Goal: Communication & Community: Answer question/provide support

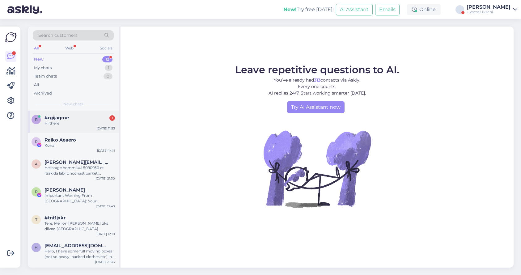
click at [75, 126] on div "r #rgijaqme 1 Hi there [DATE] 11:53" at bounding box center [73, 122] width 91 height 22
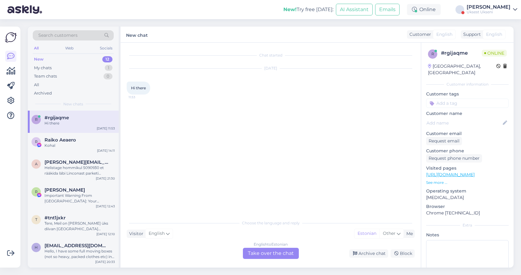
click at [476, 36] on div "Support" at bounding box center [471, 34] width 20 height 6
click at [267, 255] on div "English to Estonian Take over the chat" at bounding box center [271, 253] width 56 height 11
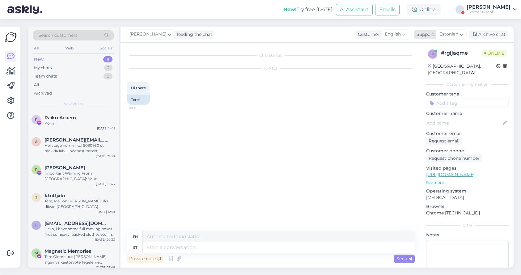
click at [450, 35] on span "Estonian" at bounding box center [449, 34] width 19 height 7
type input "englis"
click at [430, 62] on link "English" at bounding box center [441, 62] width 68 height 10
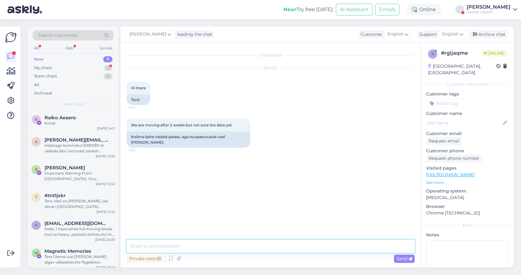
click at [208, 249] on textarea at bounding box center [271, 246] width 288 height 13
type textarea "Hello"
type textarea "w"
type textarea "date its better to know 3 days before, otherwise we can not guarantee availabil…"
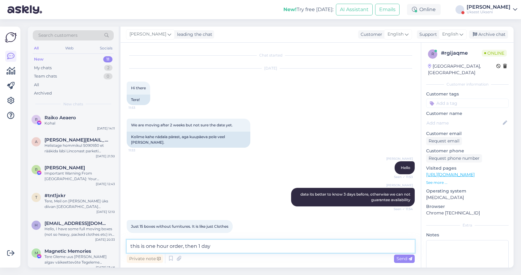
scroll to position [27, 0]
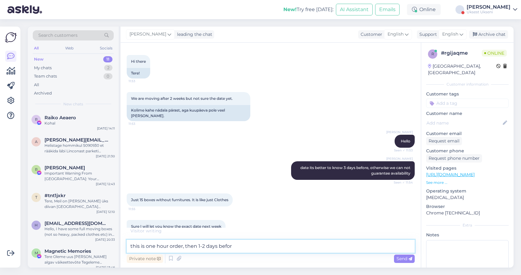
type textarea "this is one hour order, then 1-2 days before"
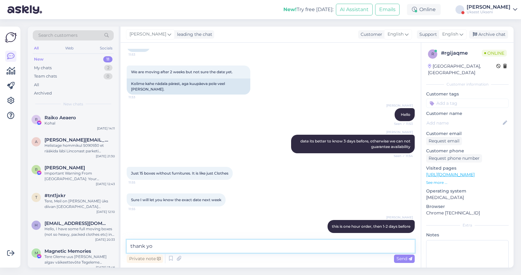
type textarea "thank you"
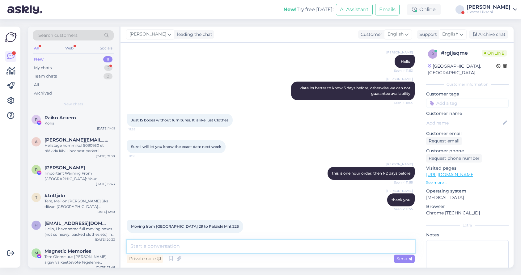
scroll to position [133, 0]
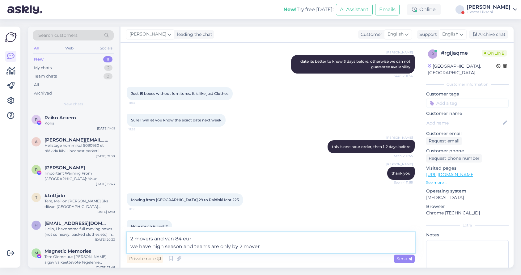
type textarea "2 movers and van 84 eur we have high season and teams are only by 2 movers"
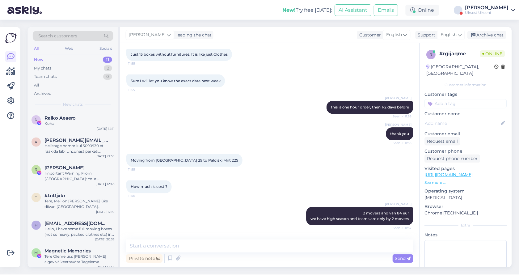
scroll to position [192, 0]
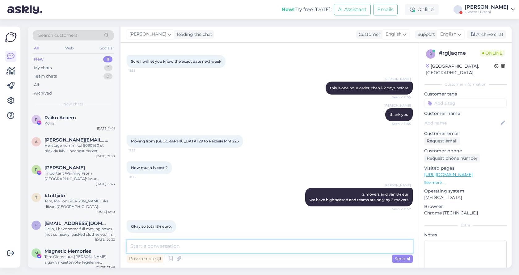
click at [181, 248] on textarea at bounding box center [270, 246] width 286 height 13
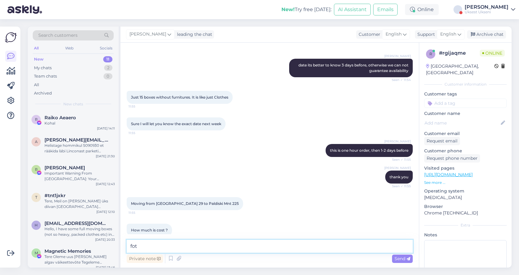
scroll to position [128, 0]
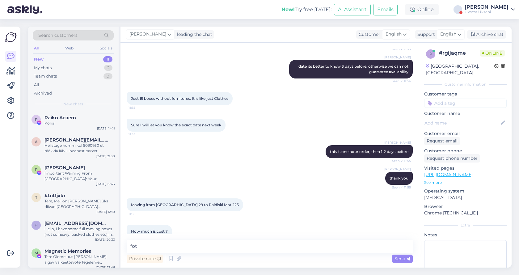
click at [175, 96] on span "Just 15 boxes without furnitures. It is like just Clothes" at bounding box center [179, 98] width 97 height 5
click at [169, 248] on textarea "fot" at bounding box center [270, 246] width 286 height 13
type textarea "for 15 bixes yes"
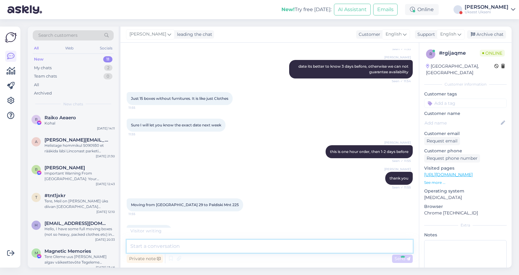
scroll to position [218, 0]
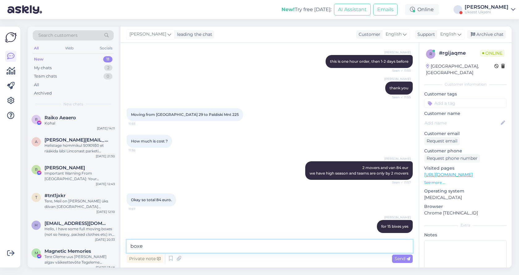
type textarea "boxes"
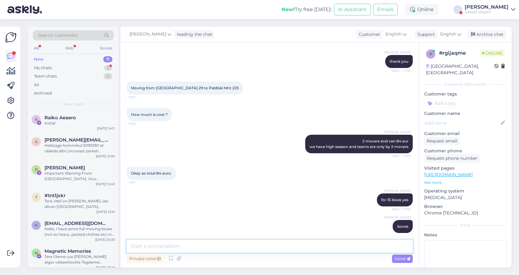
scroll to position [271, 0]
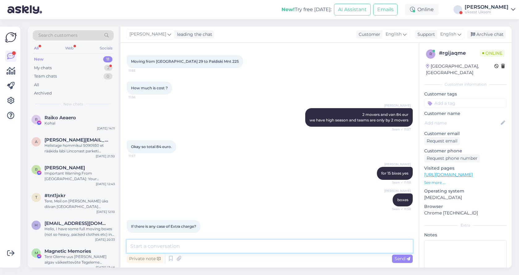
click at [208, 247] on textarea at bounding box center [270, 246] width 286 height 13
type textarea "no"
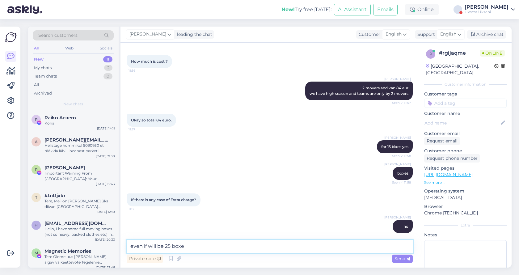
type textarea "even if will be 25 boxes"
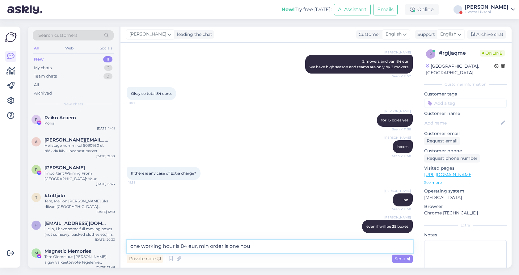
type textarea "one working hour is 84 eur, min order is one hour"
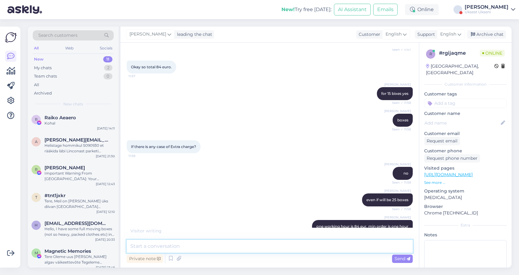
scroll to position [378, 0]
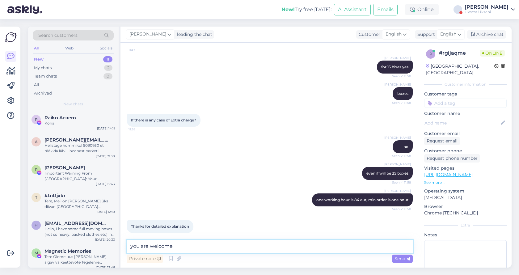
type textarea "you are welcome"
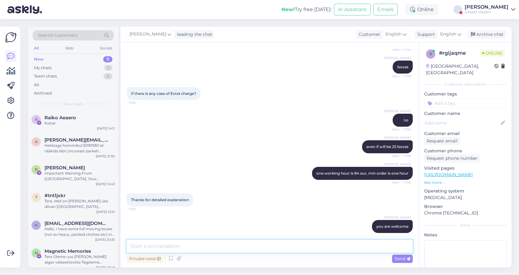
scroll to position [431, 0]
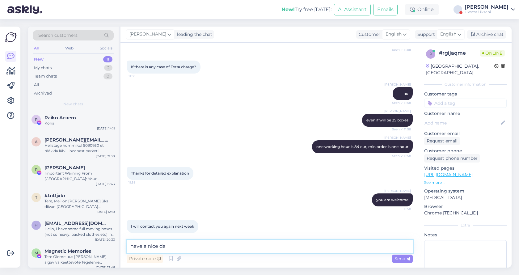
type textarea "have a nice day"
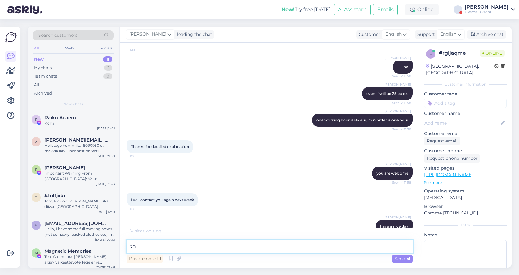
type textarea "tnx"
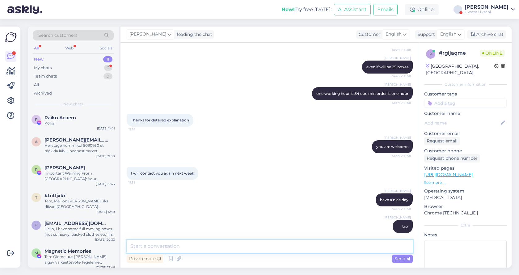
scroll to position [511, 0]
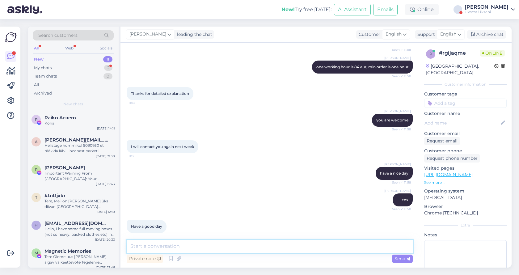
type textarea "☀️"
